Goal: Check status: Check status

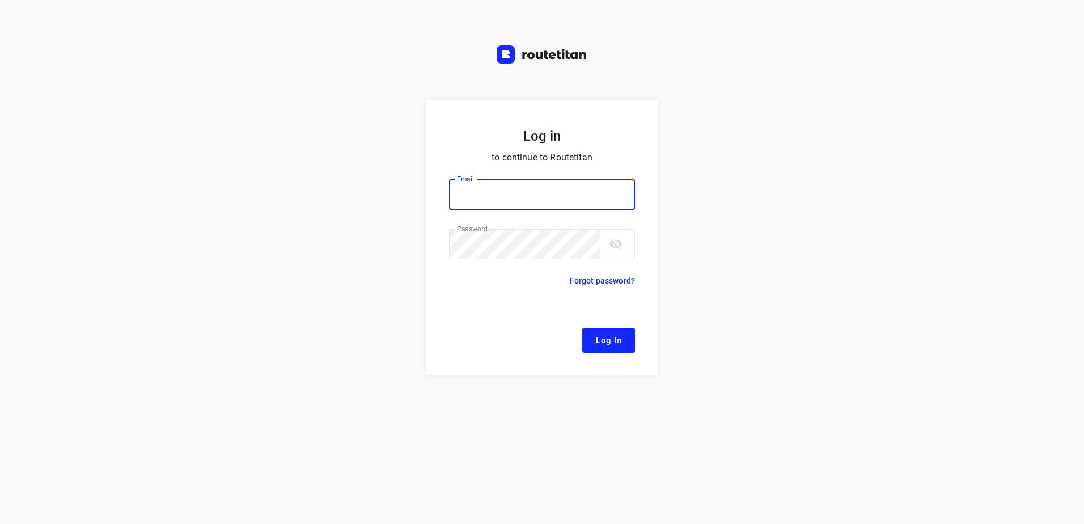
type input "[EMAIL_ADDRESS][DOMAIN_NAME]"
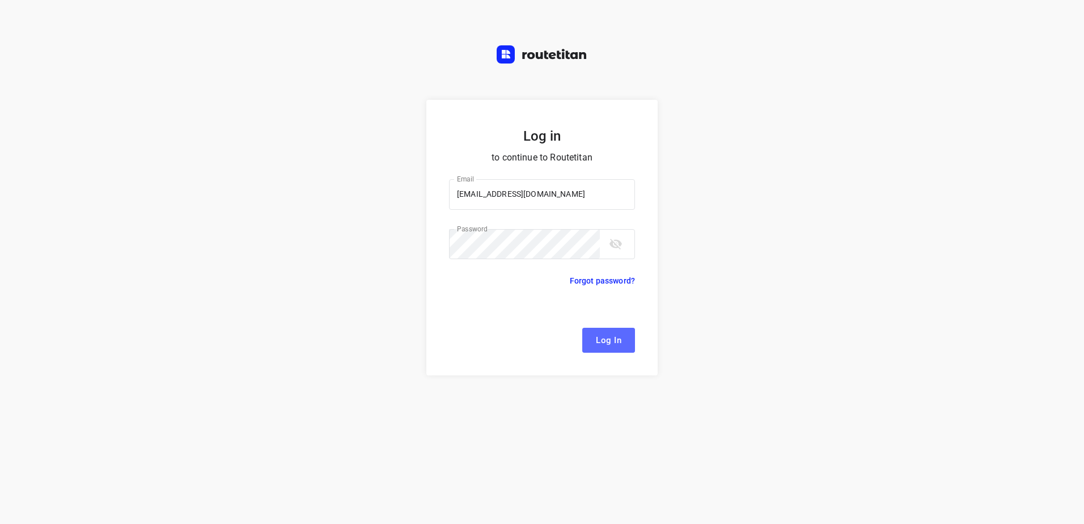
click at [613, 334] on span "Log In" at bounding box center [609, 340] width 26 height 15
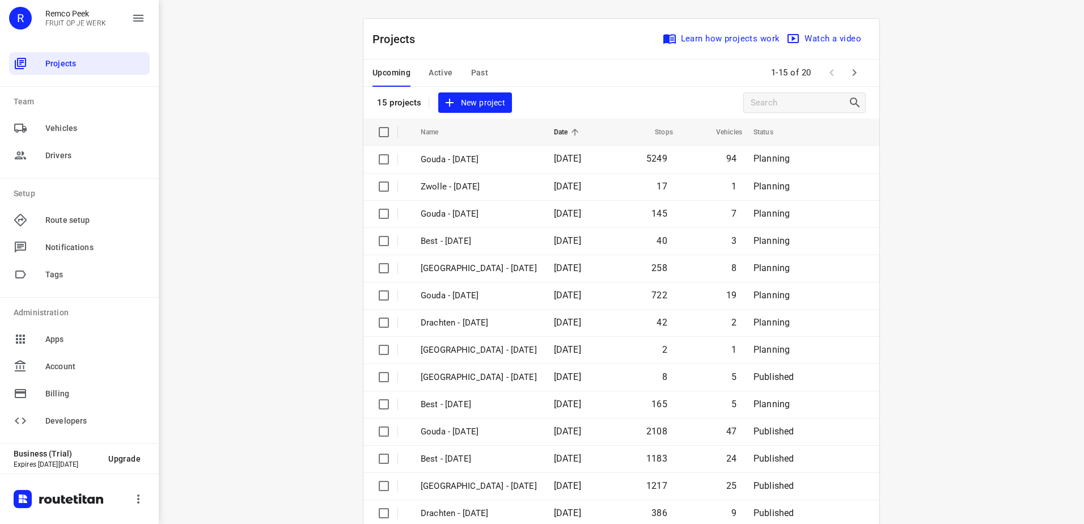
click at [439, 72] on span "Active" at bounding box center [440, 73] width 24 height 14
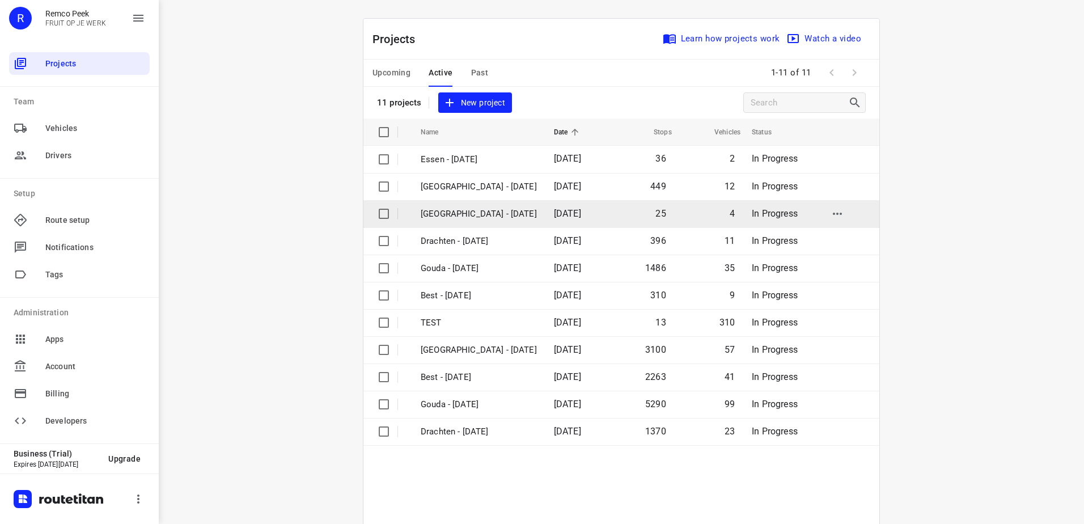
click at [554, 215] on span "[DATE]" at bounding box center [567, 213] width 27 height 11
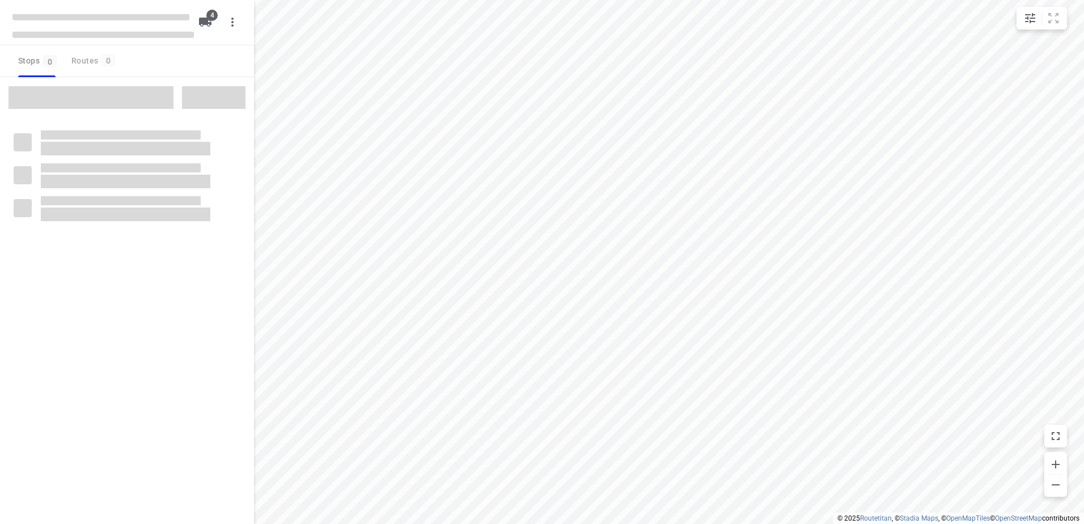
checkbox input "true"
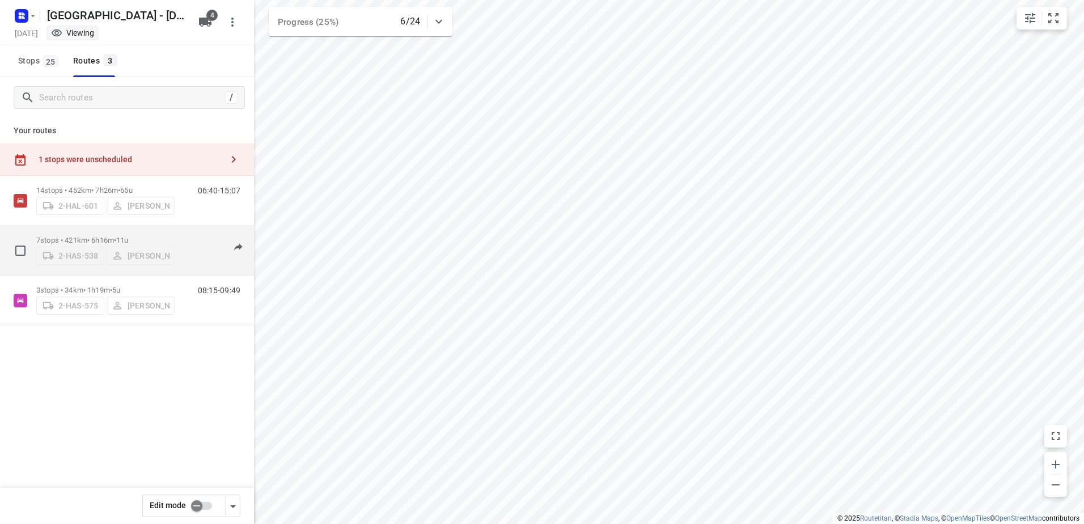
click at [109, 244] on div "2-HAS-538 [PERSON_NAME]" at bounding box center [105, 254] width 138 height 20
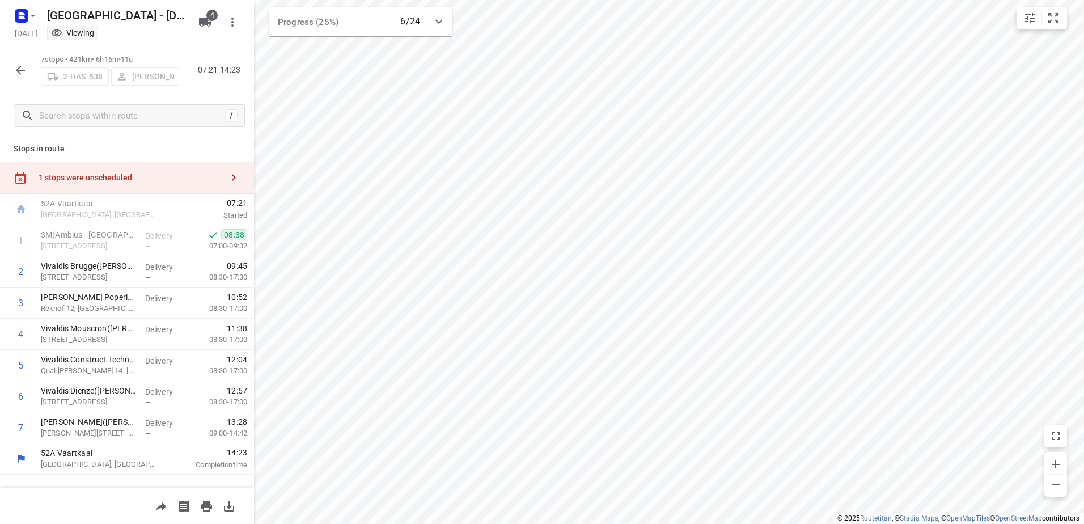
click at [16, 70] on icon "button" at bounding box center [20, 70] width 9 height 9
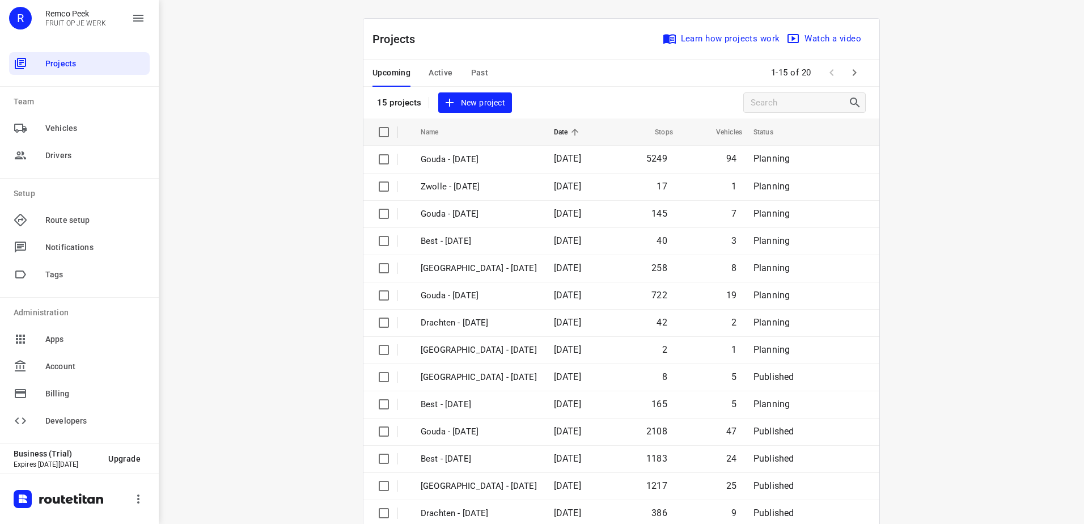
scroll to position [49, 0]
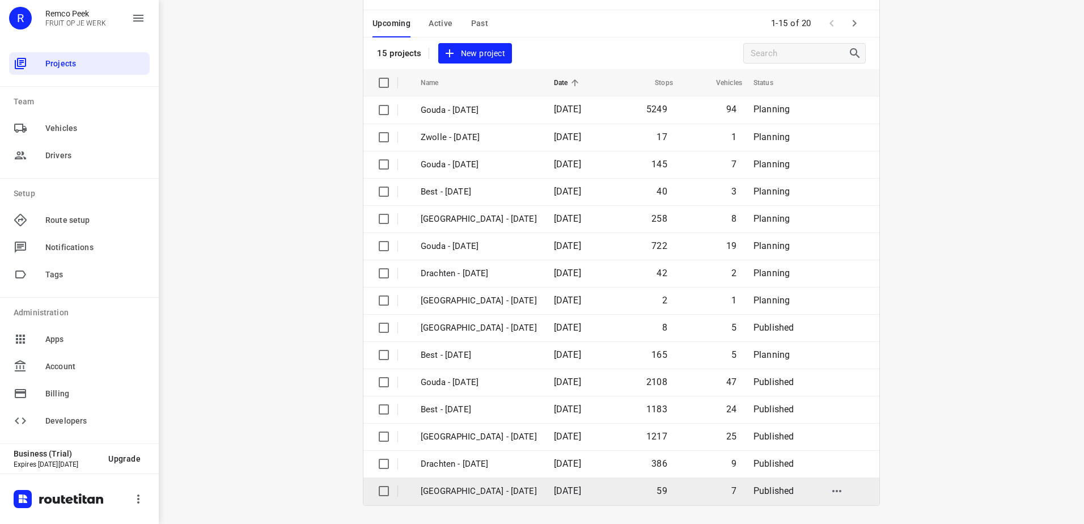
click at [503, 481] on td "[GEOGRAPHIC_DATA] - [DATE]" at bounding box center [476, 490] width 135 height 27
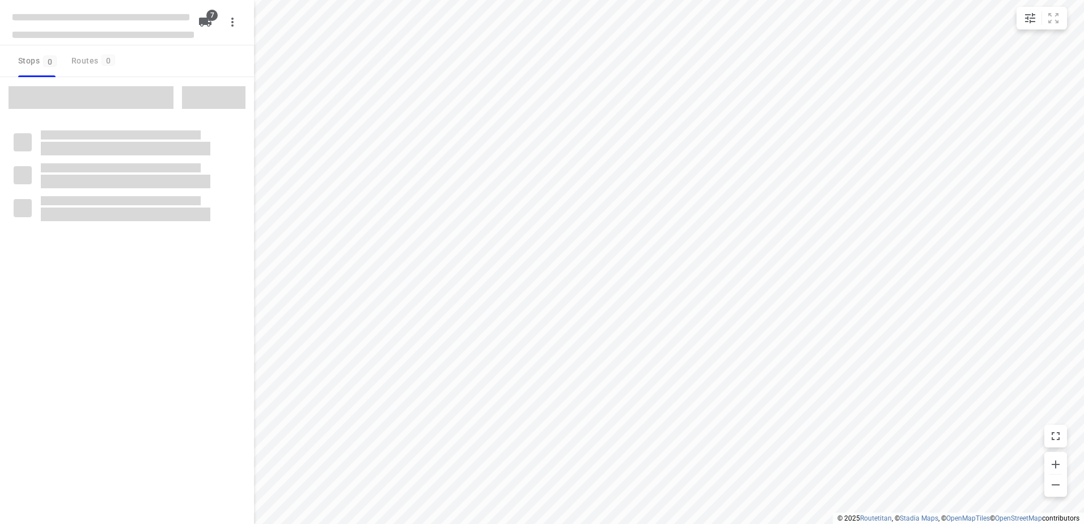
checkbox input "true"
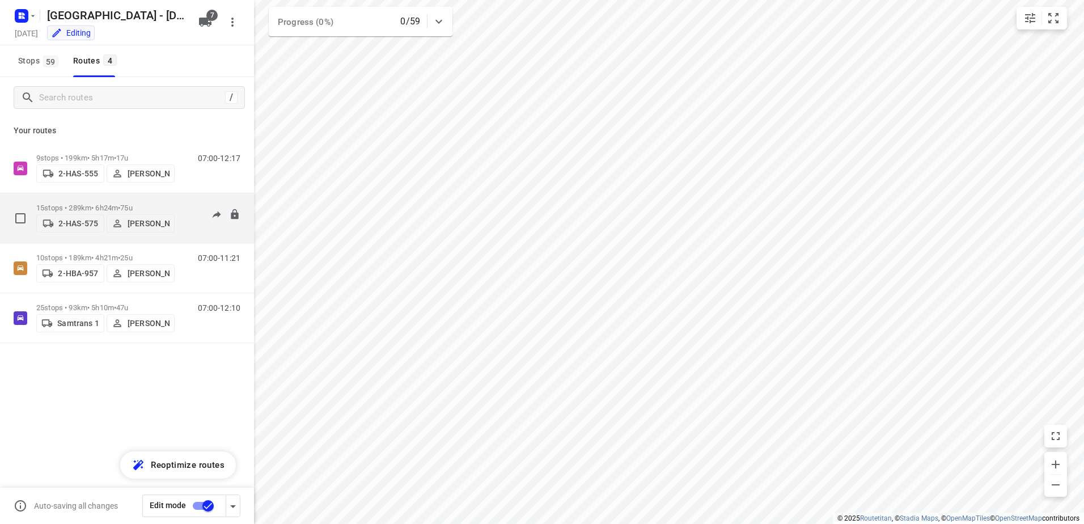
click at [75, 207] on p "15 stops • 289km • 6h24m • 75u" at bounding box center [105, 207] width 138 height 9
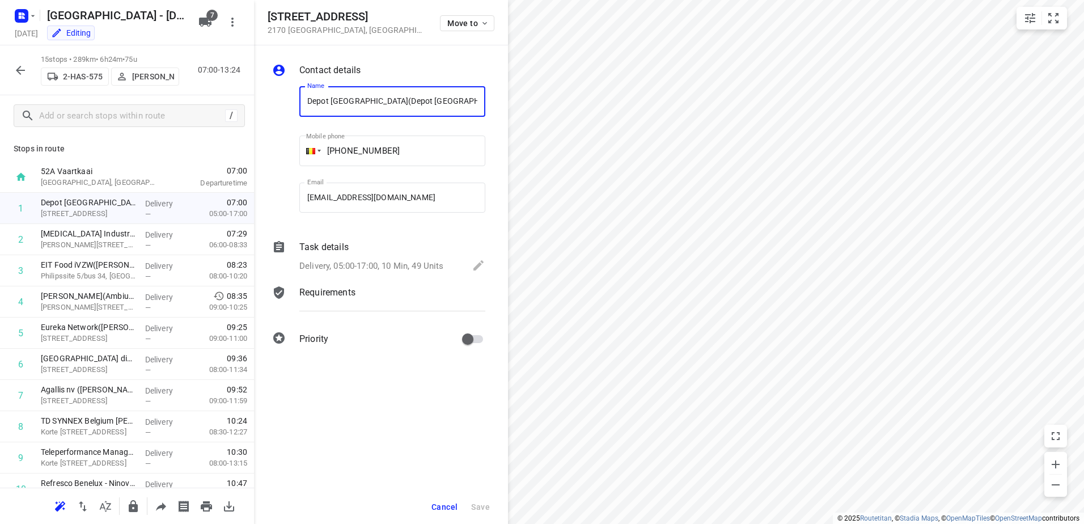
click at [23, 69] on icon "button" at bounding box center [21, 70] width 14 height 14
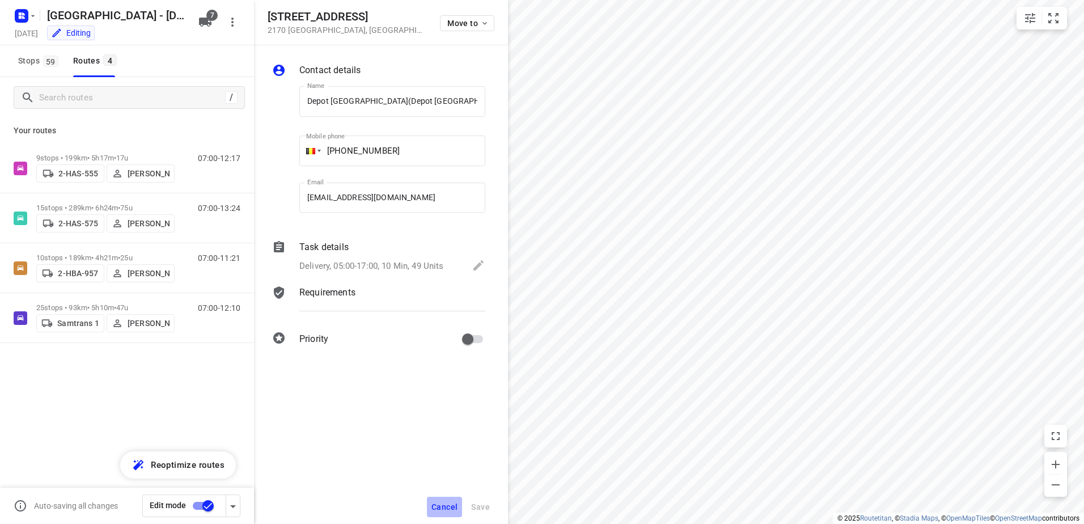
click at [452, 502] on span "Cancel" at bounding box center [444, 506] width 26 height 9
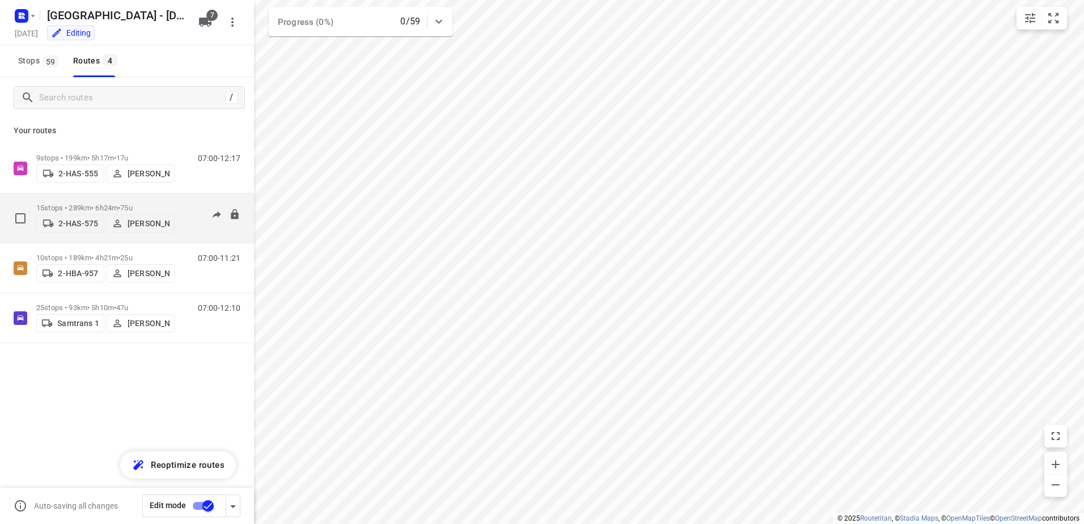
click at [61, 204] on p "15 stops • 289km • 6h24m • 75u" at bounding box center [105, 207] width 138 height 9
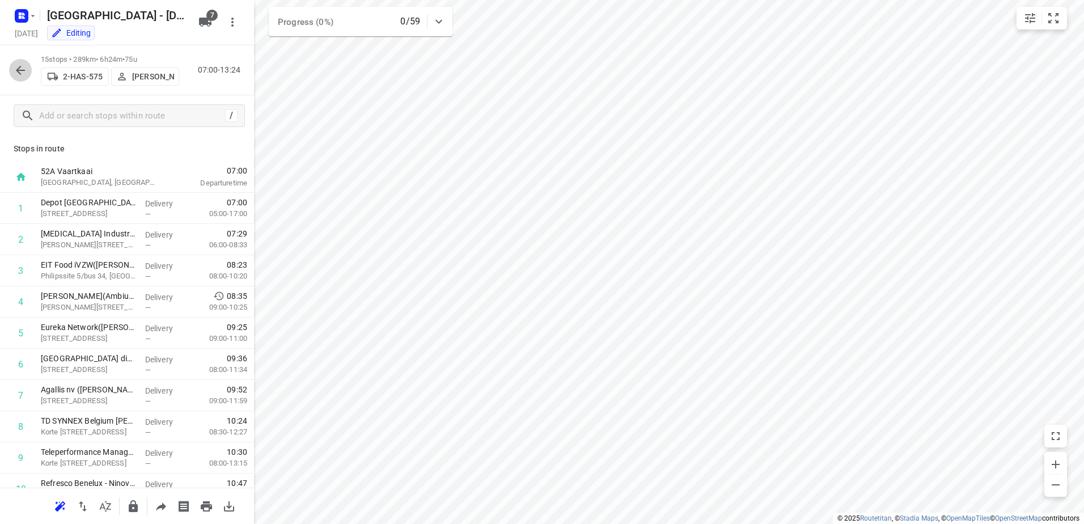
click at [12, 70] on button "button" at bounding box center [20, 70] width 23 height 23
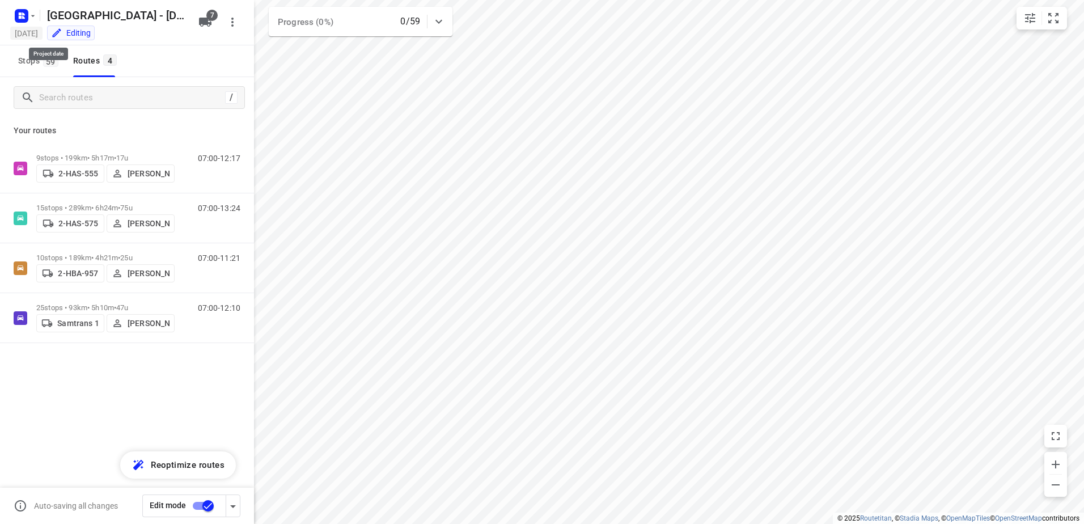
click at [35, 31] on h5 "[DATE]" at bounding box center [26, 33] width 32 height 13
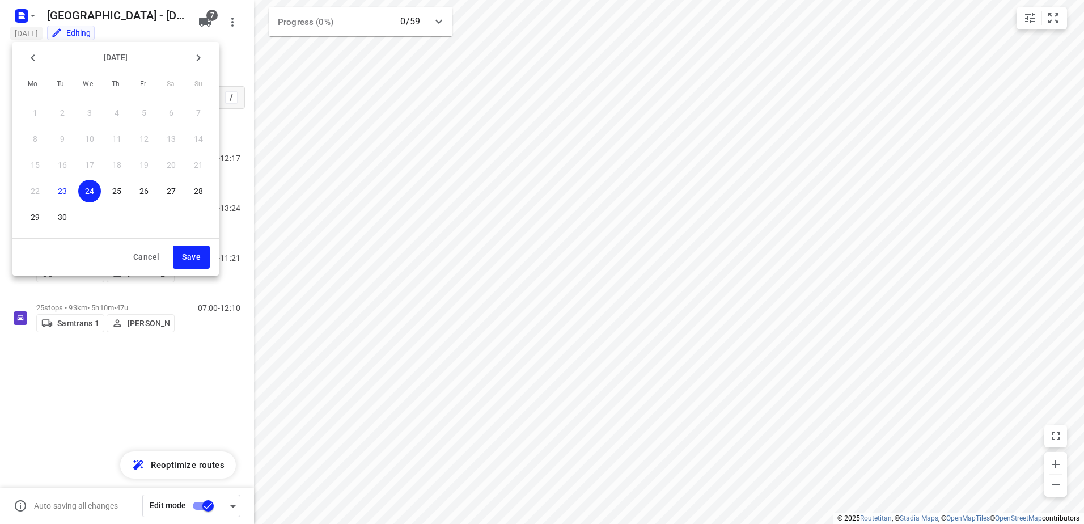
click at [35, 31] on div at bounding box center [542, 262] width 1084 height 524
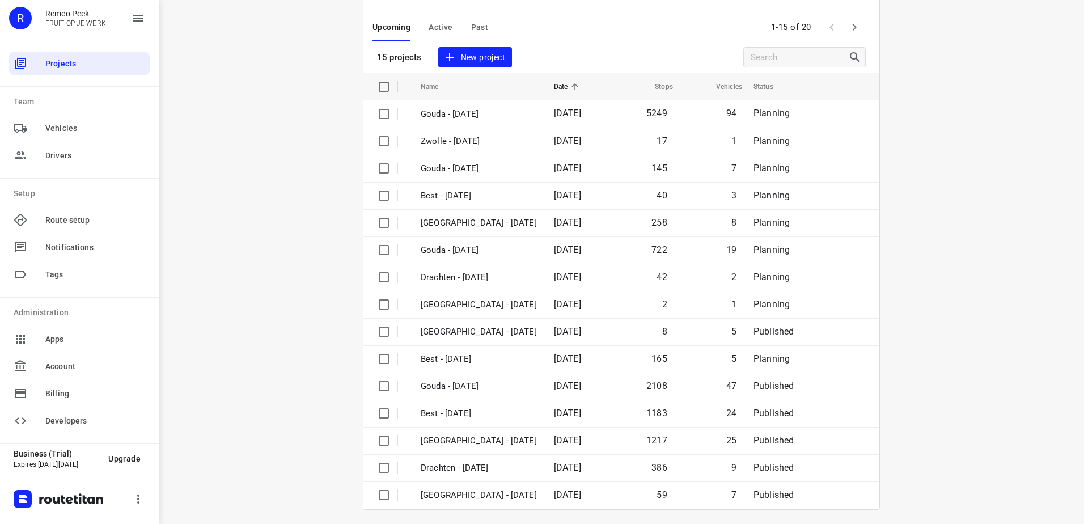
scroll to position [49, 0]
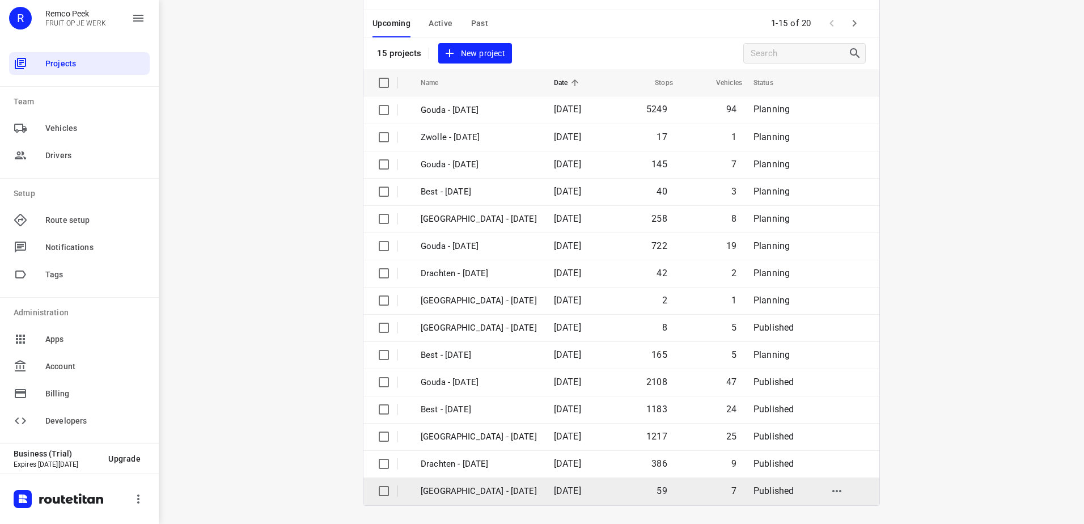
click at [484, 482] on td "[GEOGRAPHIC_DATA] - [DATE]" at bounding box center [476, 490] width 135 height 27
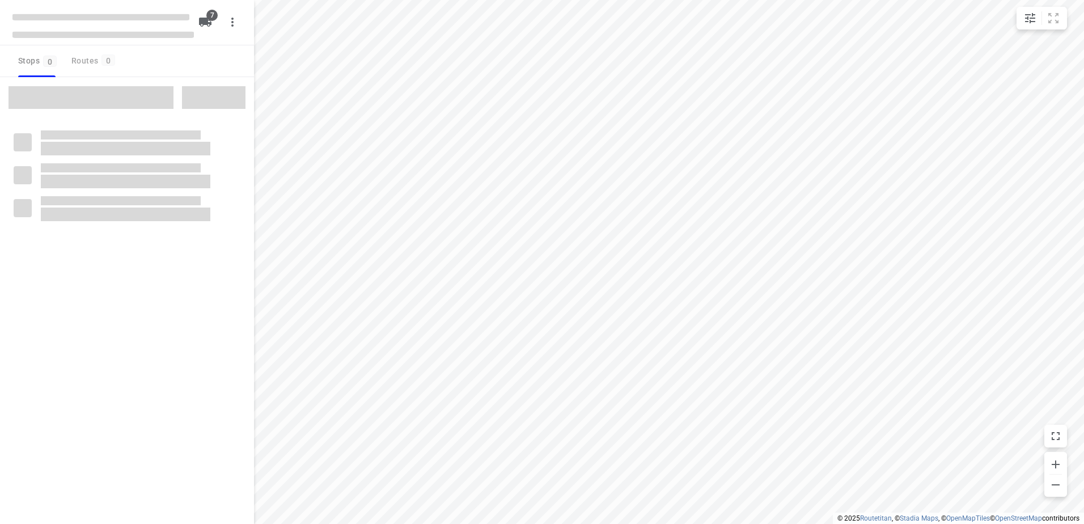
checkbox input "true"
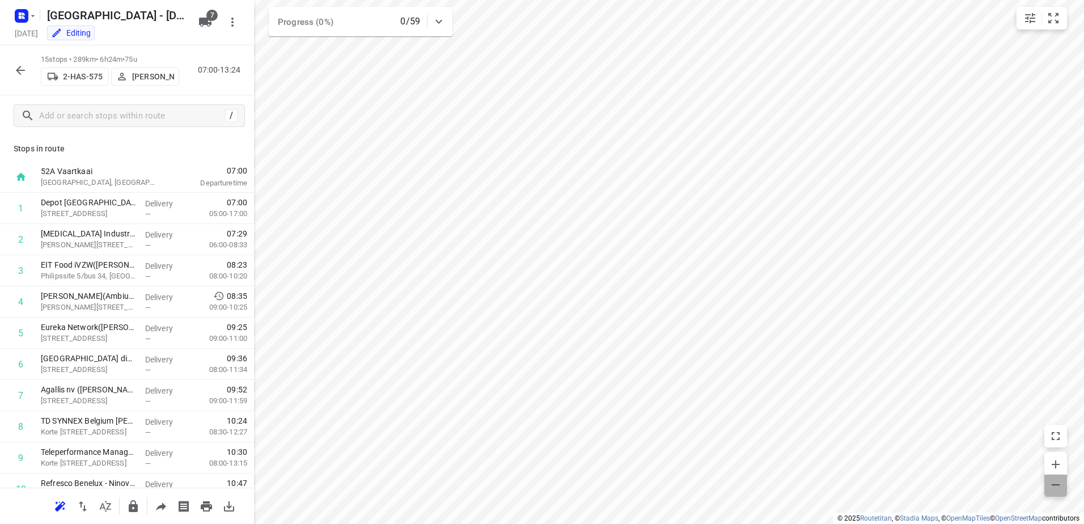
click at [1055, 482] on icon "button" at bounding box center [1055, 485] width 14 height 14
click at [27, 73] on button "button" at bounding box center [20, 70] width 23 height 23
